Goal: Register for event/course

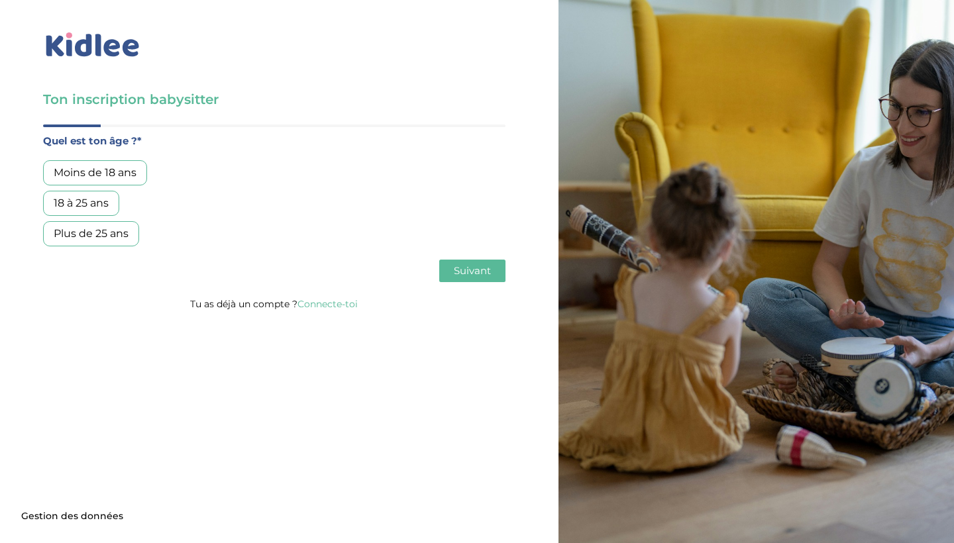
click at [107, 201] on div "18 à 25 ans" at bounding box center [81, 203] width 76 height 25
click at [109, 202] on div "18 à 25 ans" at bounding box center [81, 203] width 76 height 25
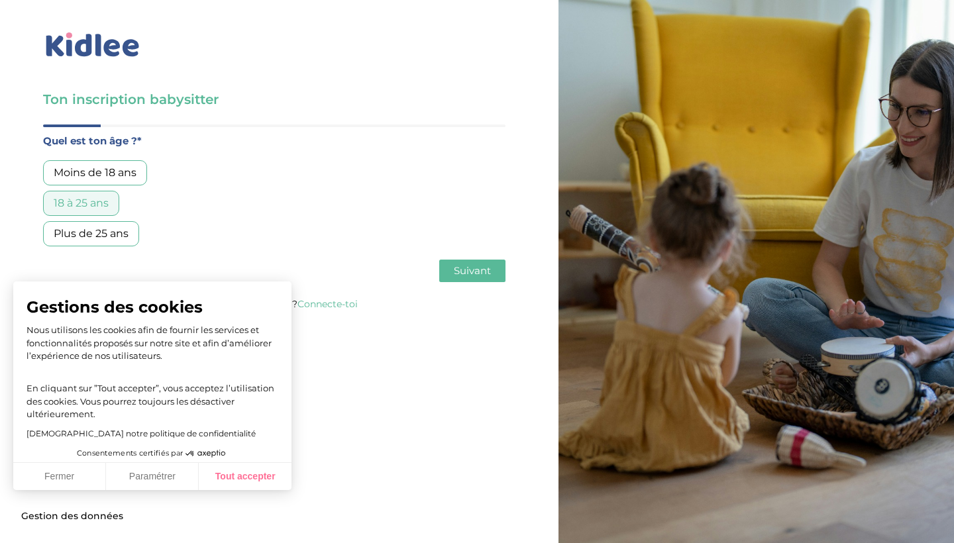
click at [227, 478] on button "Tout accepter" at bounding box center [245, 477] width 93 height 28
checkbox input "true"
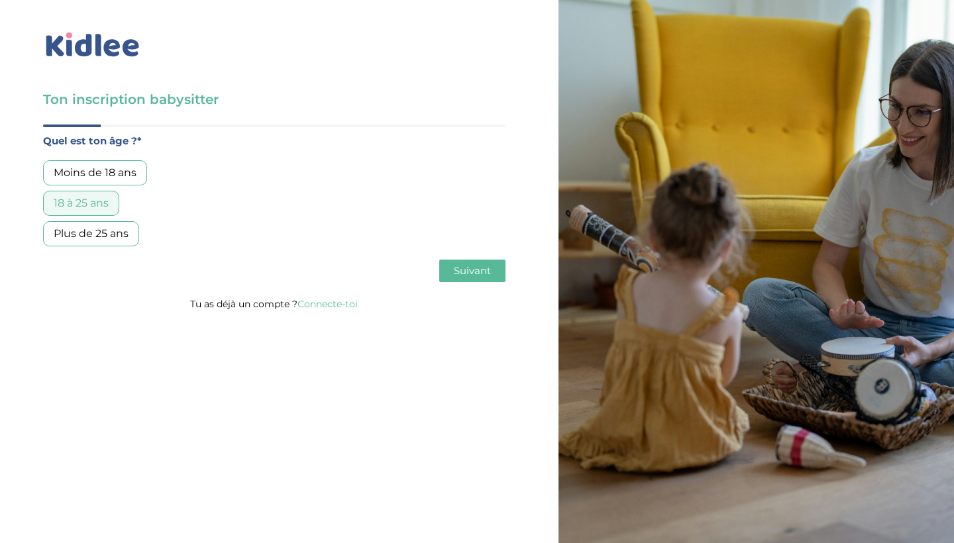
click at [476, 273] on span "Suivant" at bounding box center [472, 270] width 37 height 13
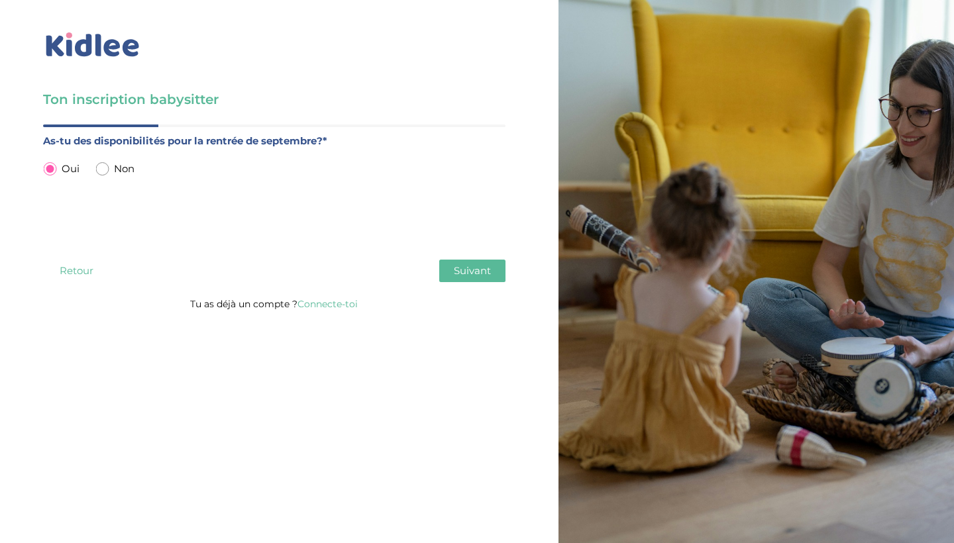
click at [121, 170] on span "Non" at bounding box center [124, 168] width 21 height 17
click at [455, 267] on span "Suivant" at bounding box center [472, 270] width 37 height 13
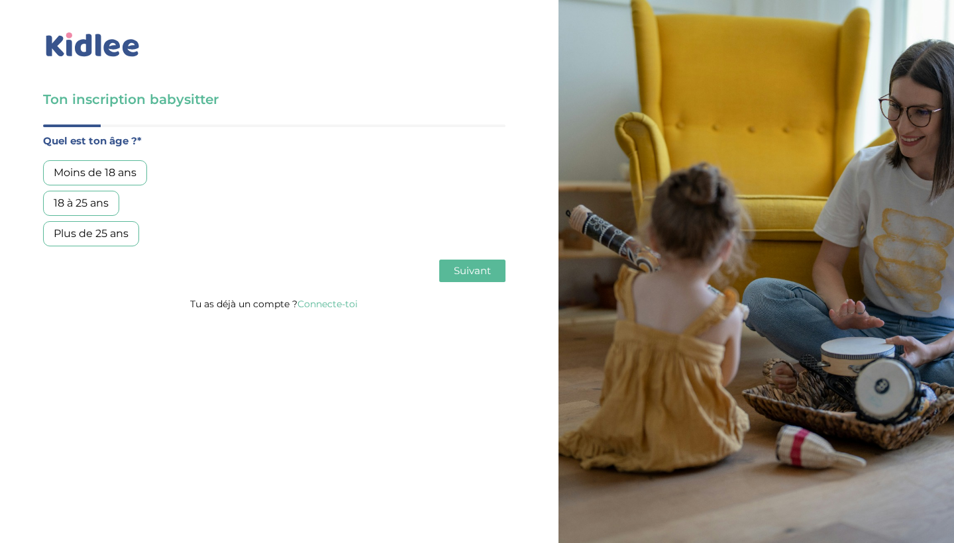
click at [107, 201] on div "18 à 25 ans" at bounding box center [81, 203] width 76 height 25
click at [476, 265] on span "Suivant" at bounding box center [472, 270] width 37 height 13
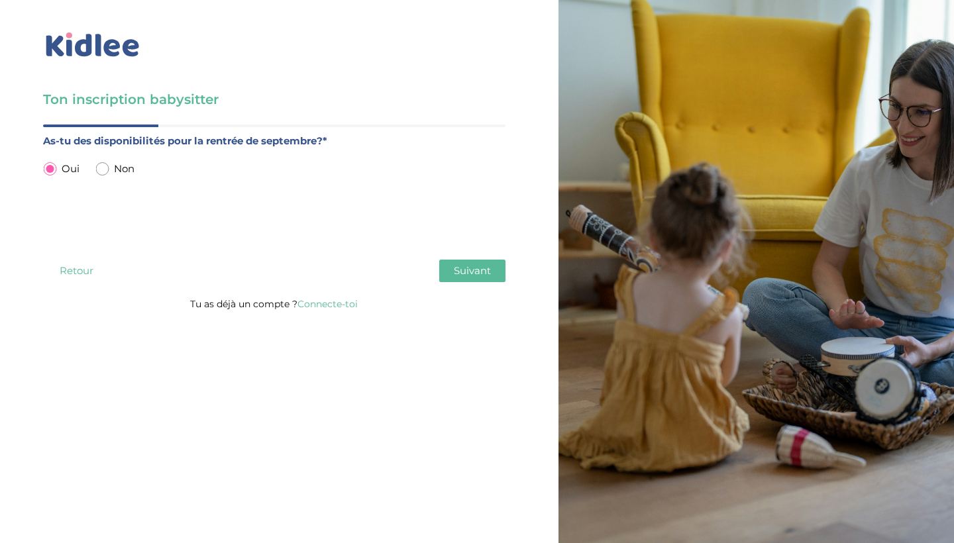
click at [106, 168] on input "radio" at bounding box center [101, 168] width 13 height 13
radio input "true"
radio input "false"
click at [364, 246] on input "text" at bounding box center [274, 232] width 463 height 32
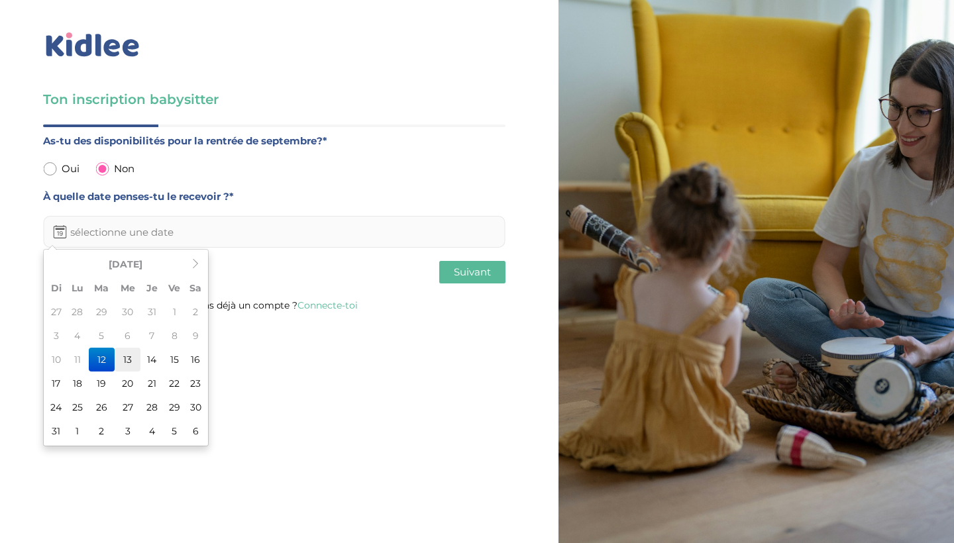
click at [129, 364] on td "13" at bounding box center [128, 360] width 26 height 24
type input "13-08-2025"
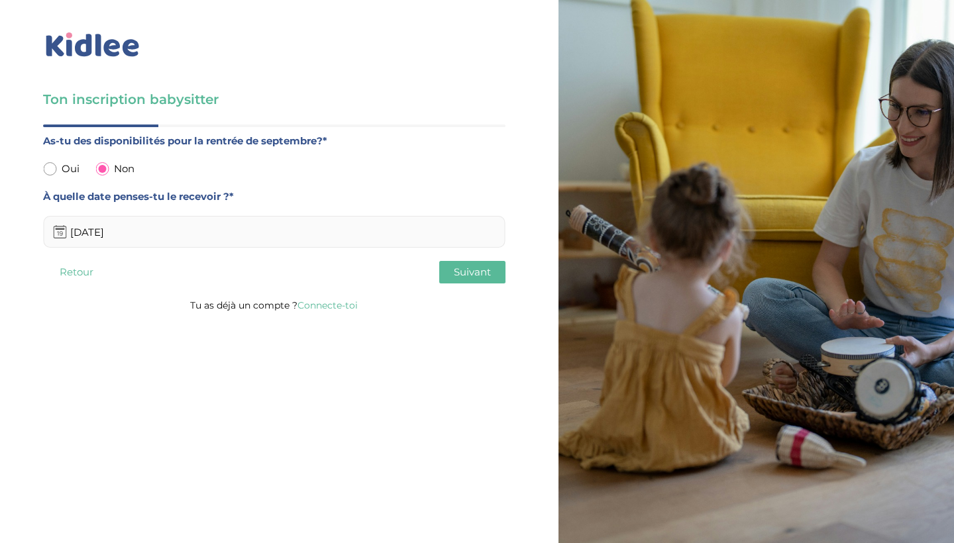
click at [444, 273] on button "Suivant" at bounding box center [472, 272] width 66 height 23
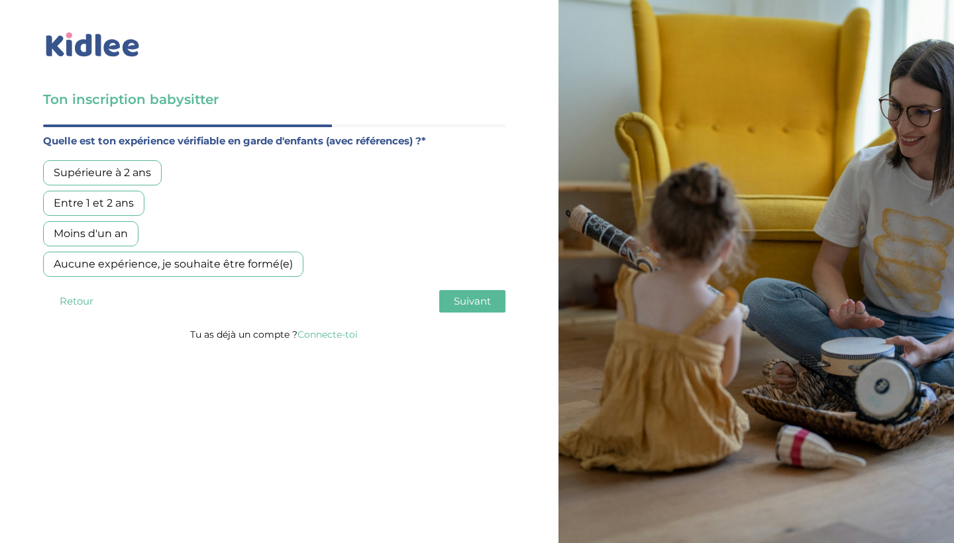
click at [120, 207] on div "Entre 1 et 2 ans" at bounding box center [93, 203] width 101 height 25
click at [117, 240] on div "Moins d'un an" at bounding box center [90, 233] width 95 height 25
click at [115, 207] on div "Entre 1 et 2 ans" at bounding box center [93, 203] width 101 height 25
click at [469, 312] on button "Suivant" at bounding box center [472, 301] width 66 height 23
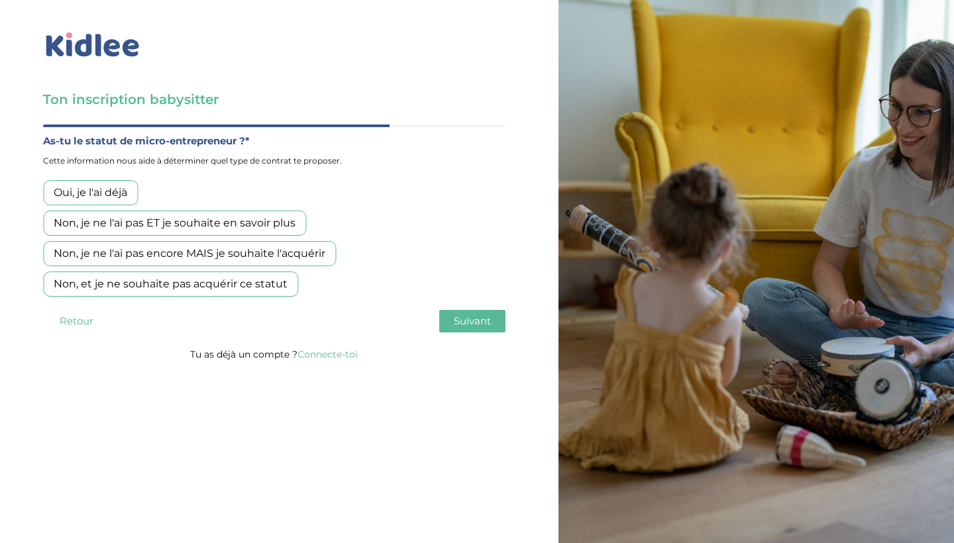
click at [112, 281] on div "Non, et je ne souhaite pas acquérir ce statut" at bounding box center [170, 284] width 255 height 25
click at [461, 317] on button "Suivant" at bounding box center [472, 321] width 66 height 23
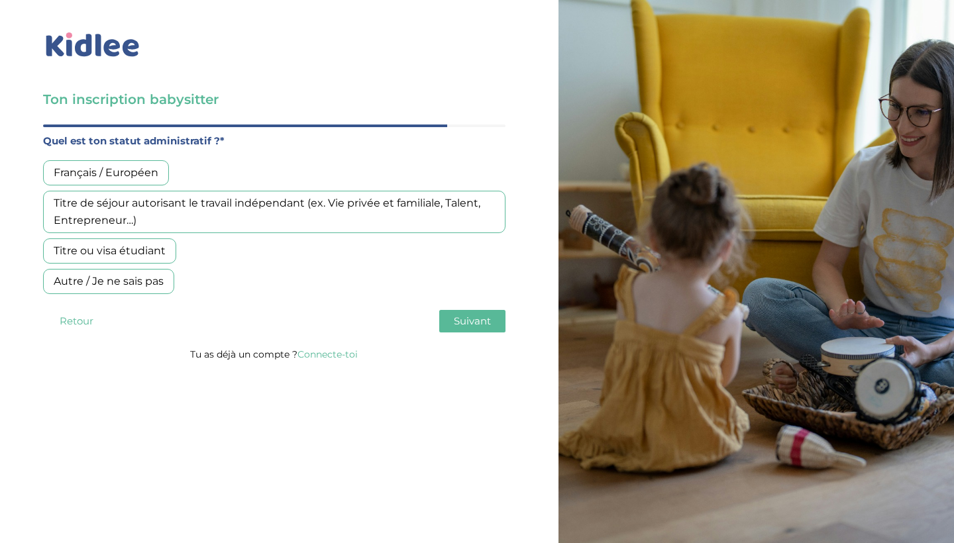
click at [123, 180] on div "Français / Européen" at bounding box center [106, 172] width 126 height 25
click at [457, 329] on button "Suivant" at bounding box center [472, 321] width 66 height 23
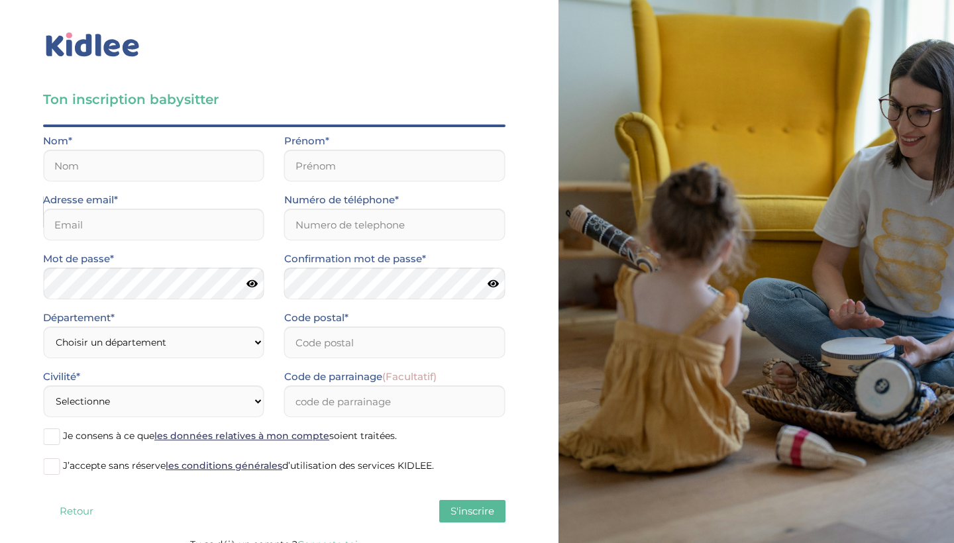
click at [215, 184] on div "Nom*" at bounding box center [153, 162] width 241 height 59
type input "Ramanathan"
type input "Vasuki"
type input "R"
type input "rnathan.Vasuki@gmail.com"
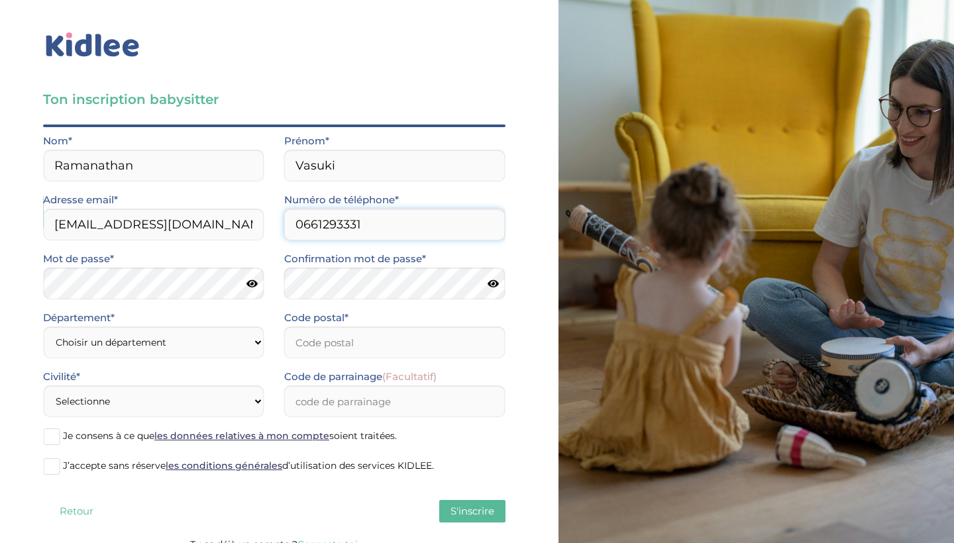
type input "0661293331"
select select "75"
click at [416, 339] on input "Code postal*" at bounding box center [394, 343] width 221 height 32
type input "93000"
select select "1"
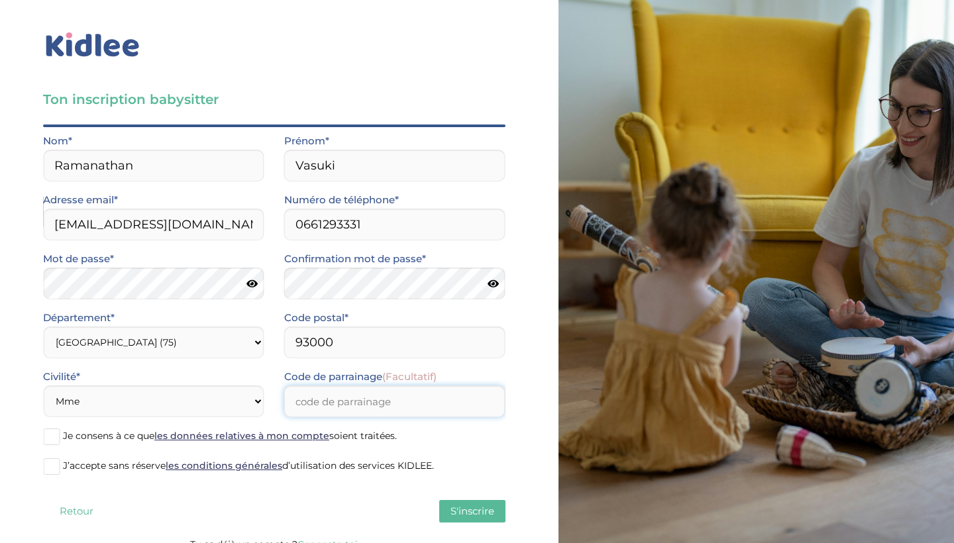
click at [363, 406] on input "Code de parrainage (Facultatif)" at bounding box center [394, 402] width 221 height 32
select select "93"
click at [321, 398] on input "Code de parrainage (Facultatif)" at bounding box center [394, 402] width 221 height 32
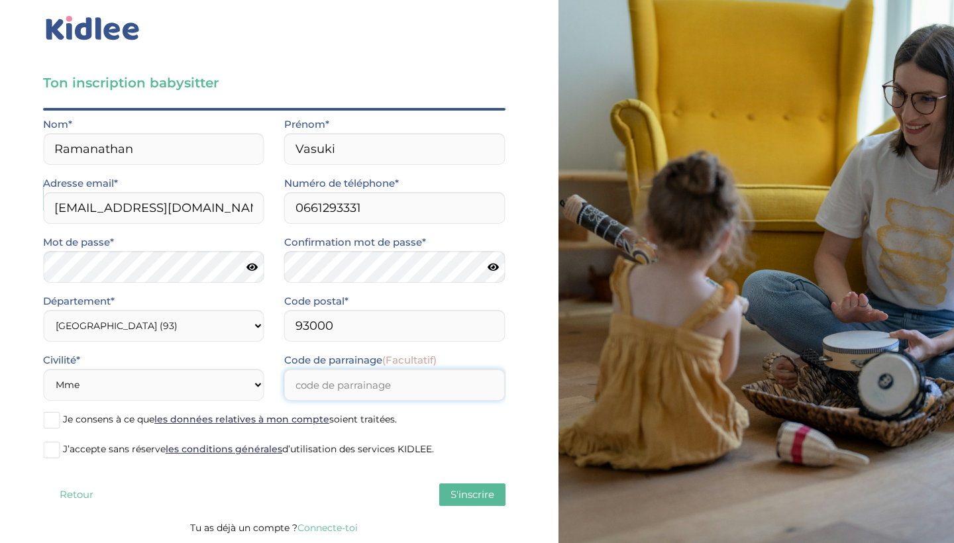
scroll to position [17, 0]
click at [70, 425] on span "Je consens à ce que les données relatives à mon compte soient traitées." at bounding box center [230, 420] width 334 height 12
click at [0, 0] on input "Je consens à ce que les données relatives à mon compte soient traitées." at bounding box center [0, 0] width 0 height 0
click at [64, 443] on label "J’accepte sans réserve les conditions générales d’utilisation des services KIDL…" at bounding box center [274, 451] width 463 height 20
click at [0, 0] on input "J’accepte sans réserve les conditions générales d’utilisation des services KIDL…" at bounding box center [0, 0] width 0 height 0
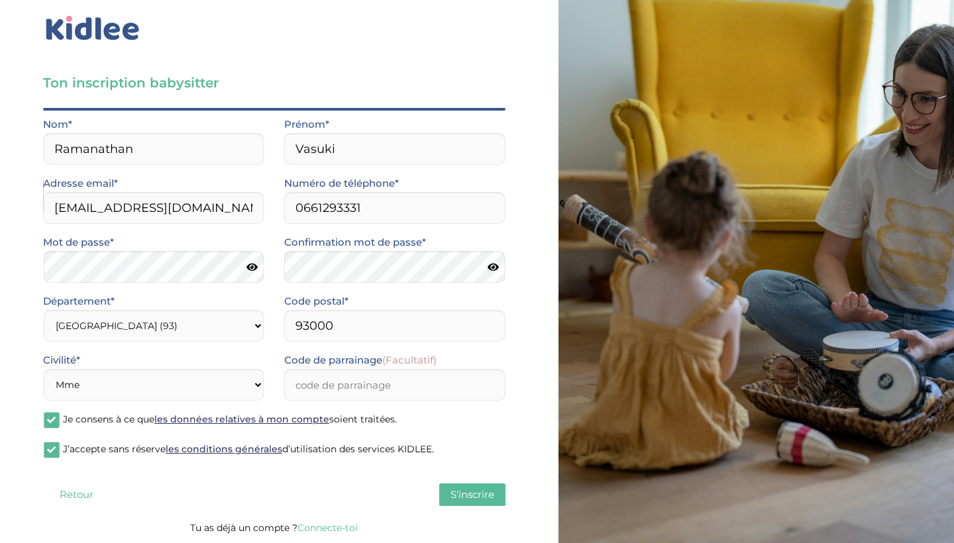
click at [495, 494] on button "S'inscrire" at bounding box center [472, 495] width 66 height 23
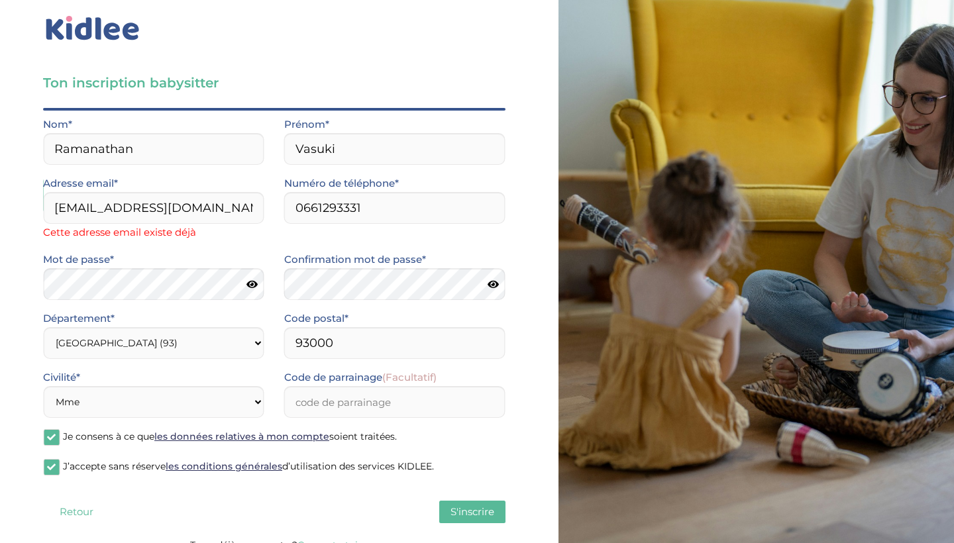
click at [80, 518] on button "Retour" at bounding box center [76, 512] width 66 height 23
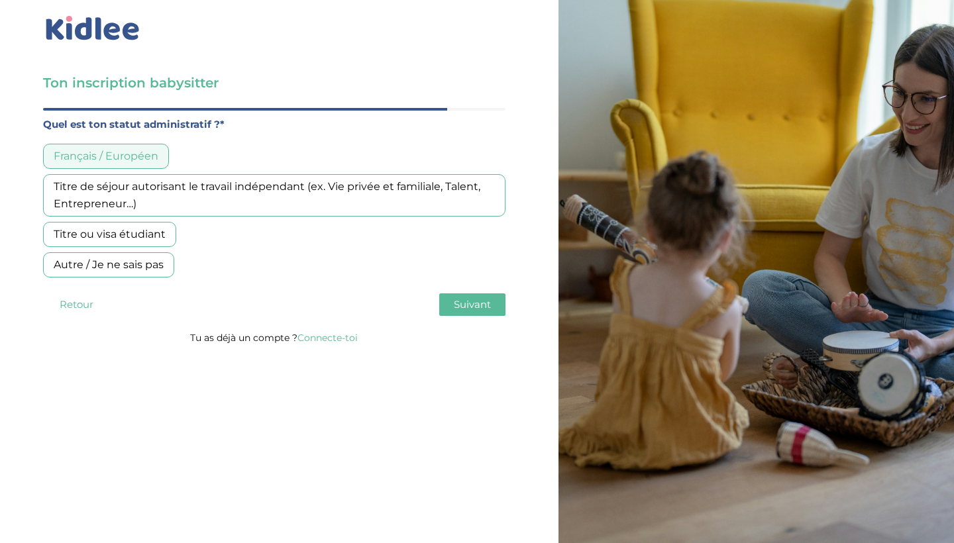
click at [80, 518] on div "Ton inscription babysitter Merci de vérifier que tous les champs sont remplis a…" at bounding box center [477, 263] width 974 height 560
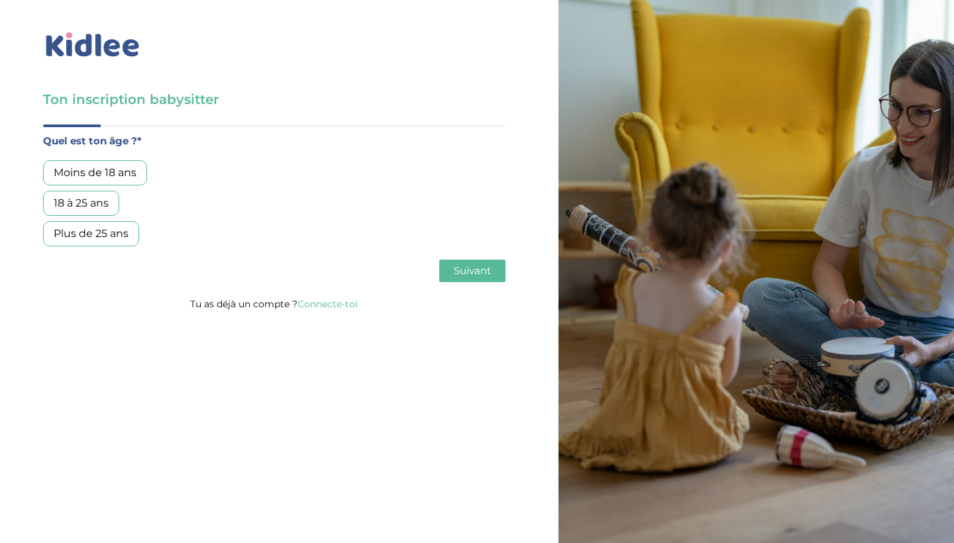
click at [352, 307] on link "Connecte-toi" at bounding box center [328, 304] width 60 height 12
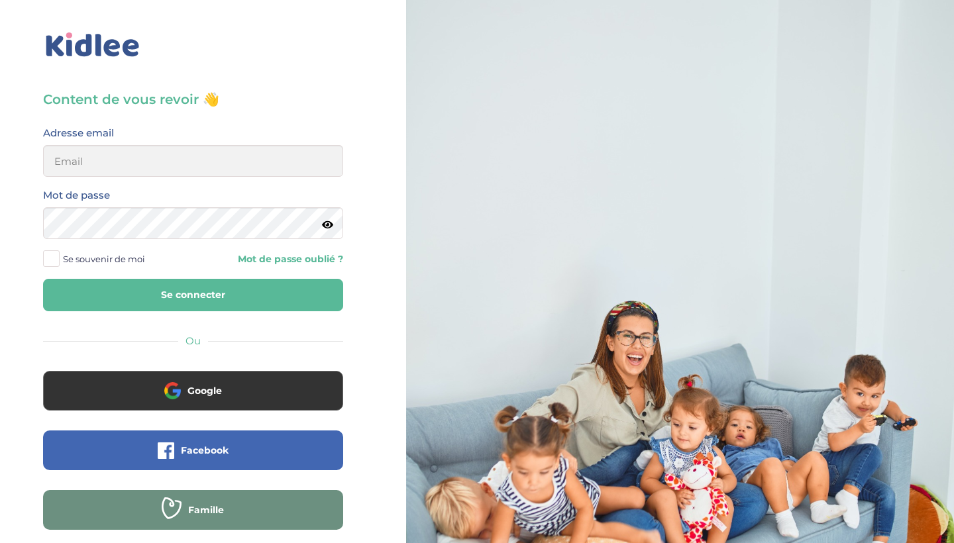
click at [190, 414] on div "Google" at bounding box center [193, 401] width 320 height 60
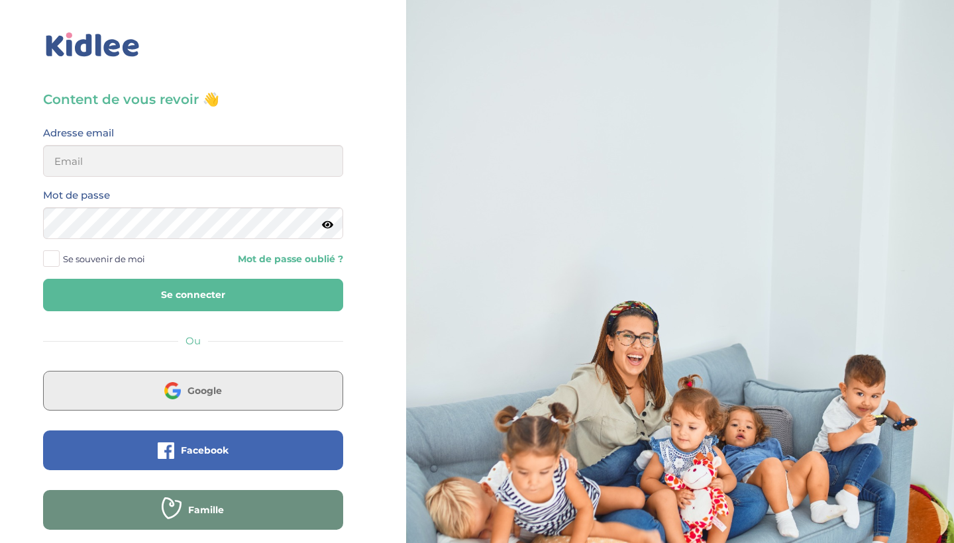
click at [191, 392] on span "Google" at bounding box center [205, 390] width 34 height 13
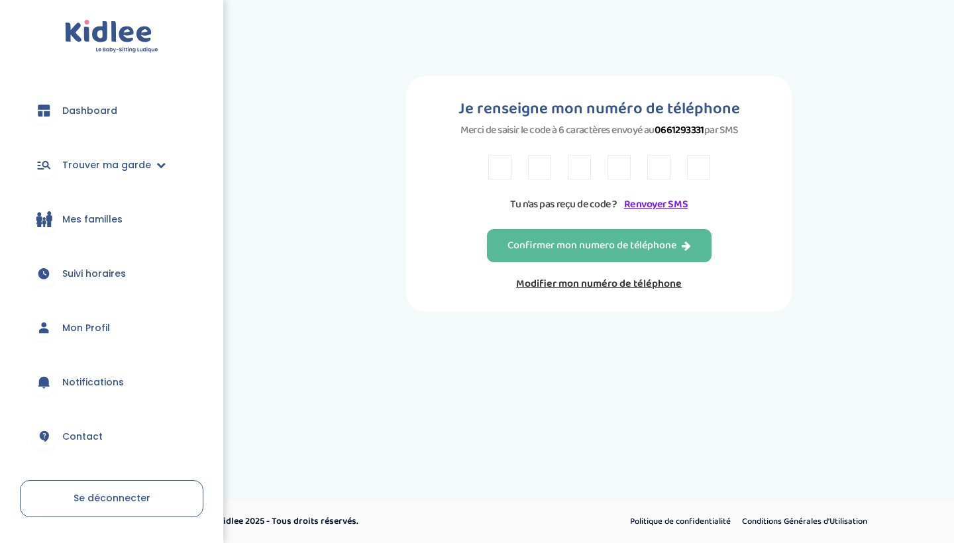
click at [495, 176] on input "text" at bounding box center [499, 167] width 23 height 25
type input "y"
type input "7"
type input "2"
type input "R"
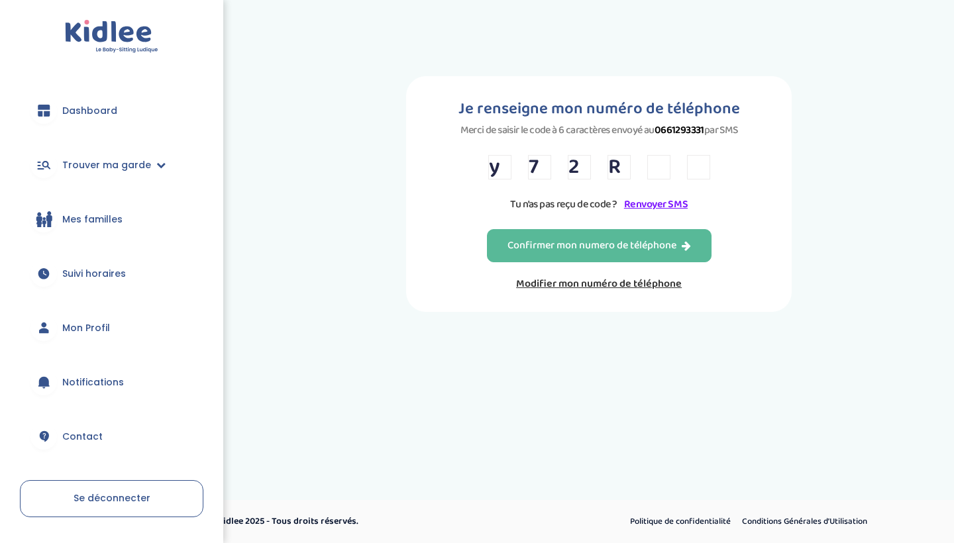
type input "V"
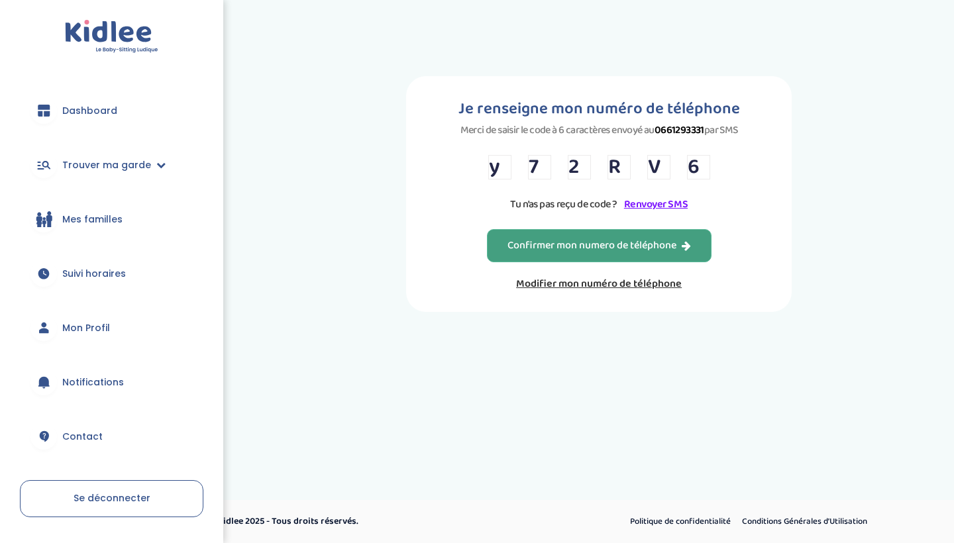
type input "6"
click at [511, 254] on div "Confirmer mon numero de téléphone" at bounding box center [600, 246] width 184 height 15
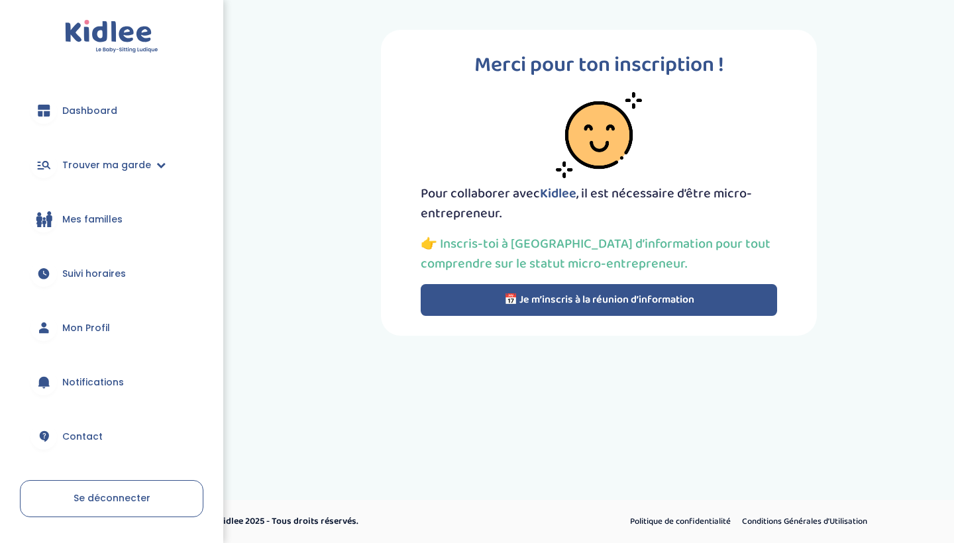
click at [601, 306] on button "📅 Je m’inscris à la réunion d’information" at bounding box center [599, 300] width 357 height 32
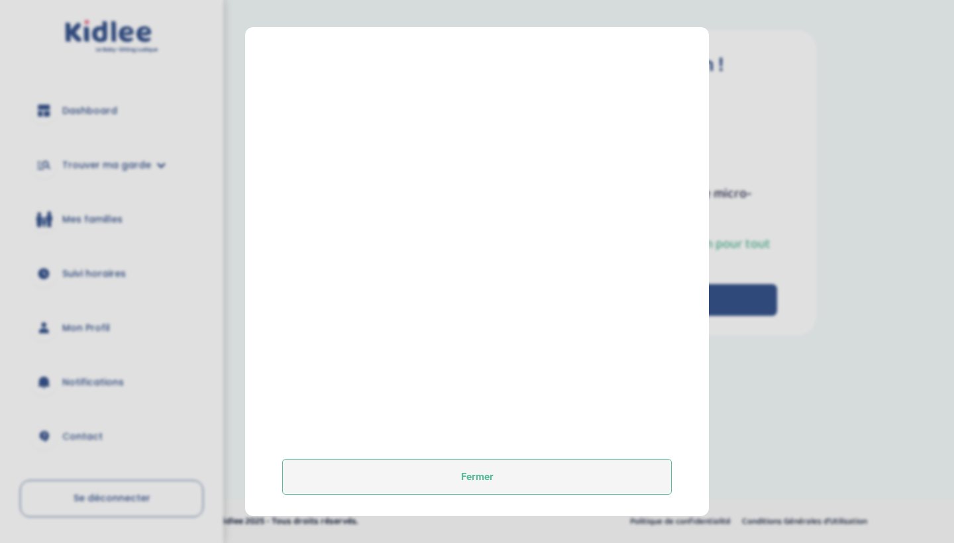
click at [509, 482] on button "Fermer" at bounding box center [477, 477] width 390 height 36
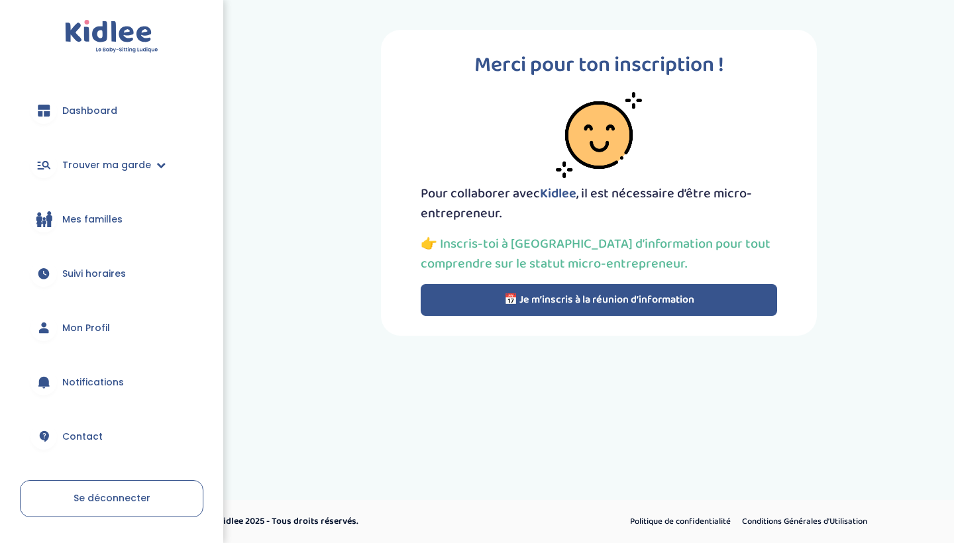
click at [540, 298] on button "📅 Je m’inscris à la réunion d’information" at bounding box center [599, 300] width 357 height 32
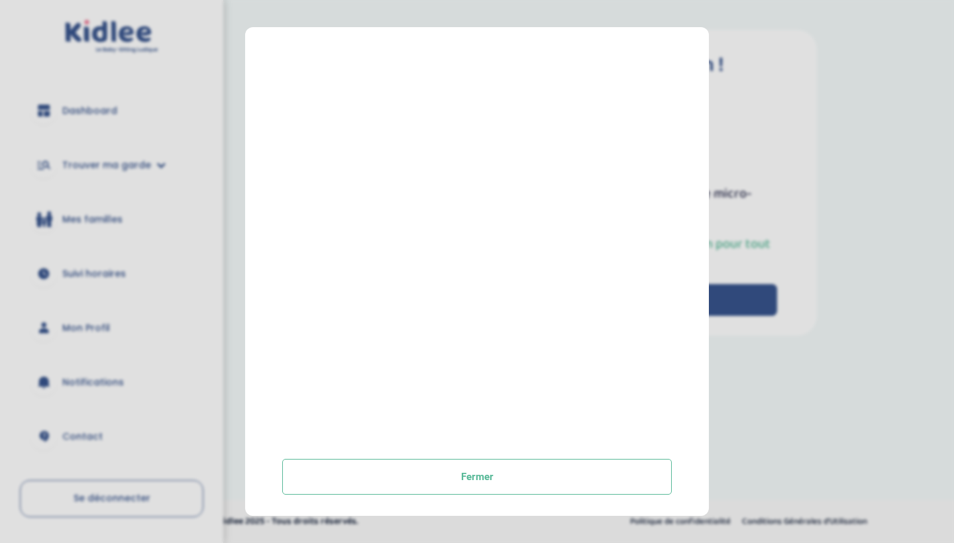
click at [586, 451] on div "Prendre rendez-vous [GEOGRAPHIC_DATA]" at bounding box center [476, 185] width 421 height 620
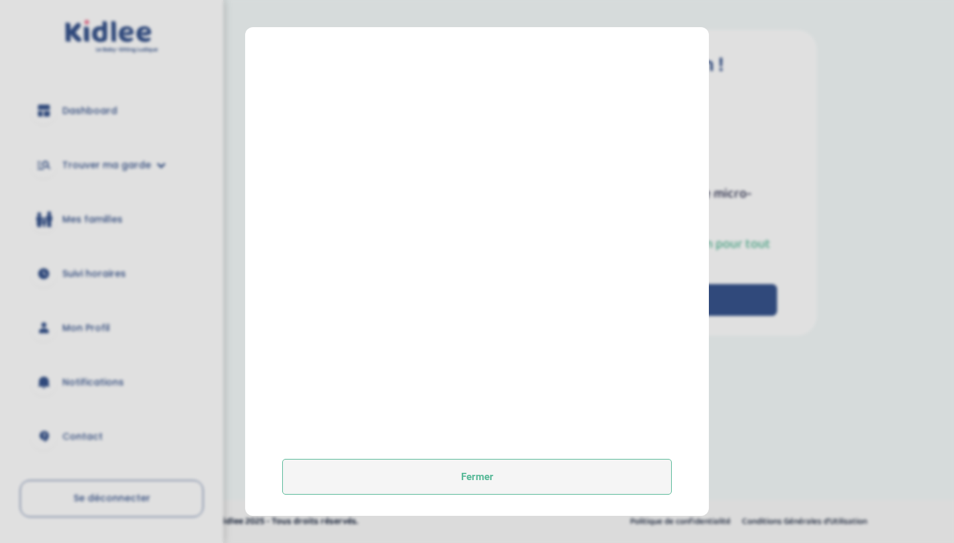
click at [587, 476] on button "Fermer" at bounding box center [477, 477] width 390 height 36
